Goal: Information Seeking & Learning: Find specific fact

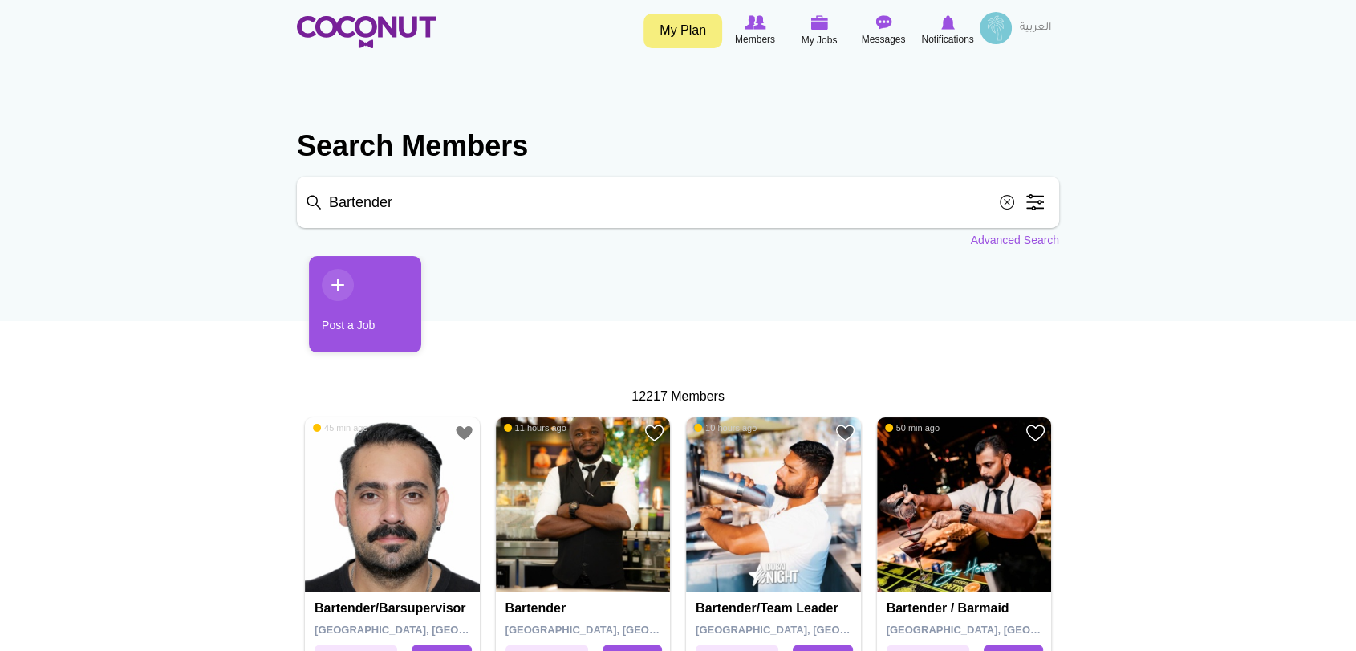
drag, startPoint x: 414, startPoint y: 197, endPoint x: 116, endPoint y: 253, distance: 303.8
paste input "alexii_c@live.com"
type input "alexii_c@live.com"
click button "Search" at bounding box center [0, 0] width 0 height 0
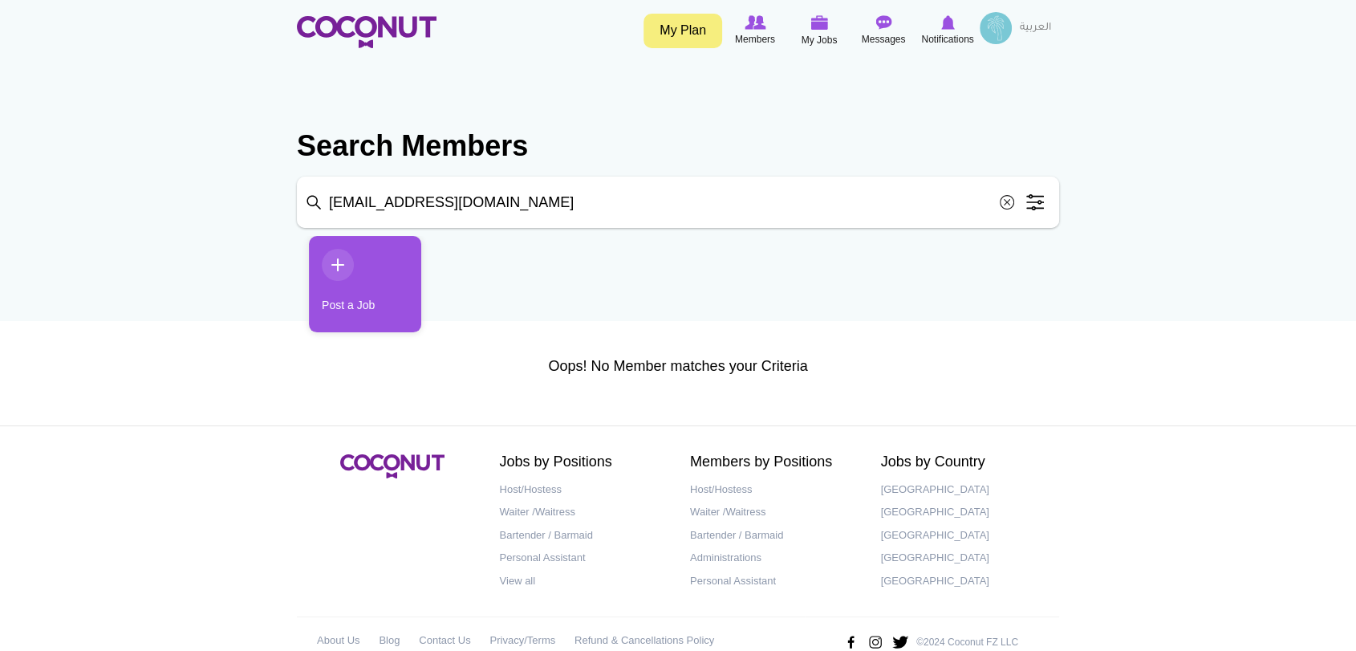
drag, startPoint x: 549, startPoint y: 209, endPoint x: 39, endPoint y: 225, distance: 511.2
click at [39, 225] on body "Toggle navigation My Plan Members My Jobs Post a Job Messages Notifications Eat…" at bounding box center [678, 341] width 1356 height 683
type input "[PERSON_NAME]"
click button "Search" at bounding box center [0, 0] width 0 height 0
click at [400, 208] on input "[PERSON_NAME]" at bounding box center [678, 201] width 762 height 51
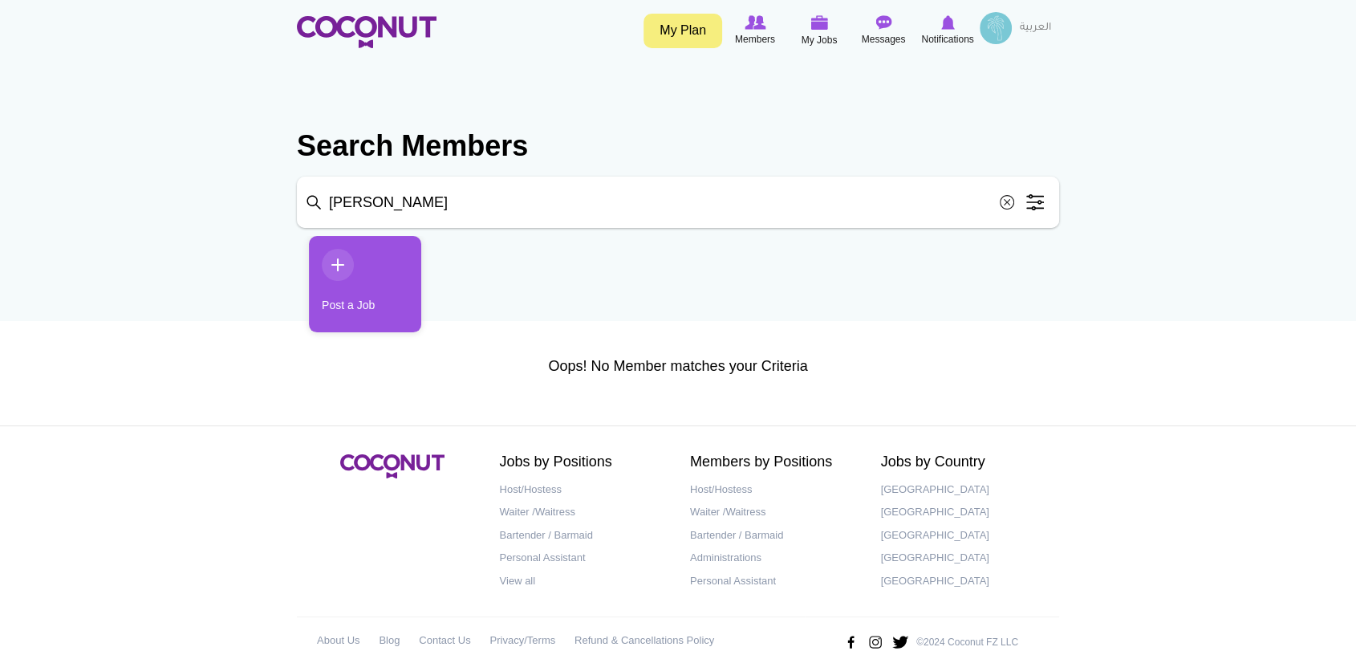
click button "Search" at bounding box center [0, 0] width 0 height 0
